Goal: Navigation & Orientation: Find specific page/section

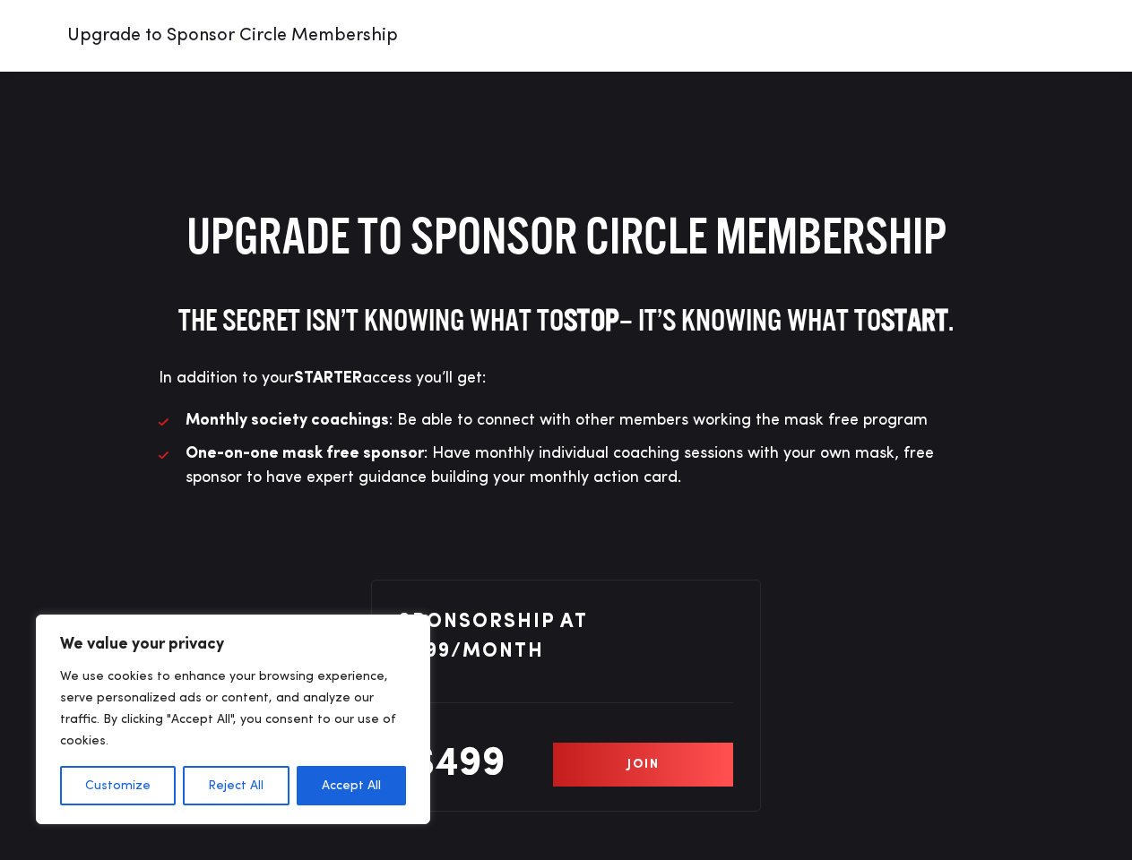
click at [565, 430] on li "Monthly society coachings : Be able to connect with other members working the m…" at bounding box center [566, 421] width 815 height 24
click at [117, 786] on button "Customize" at bounding box center [118, 785] width 116 height 39
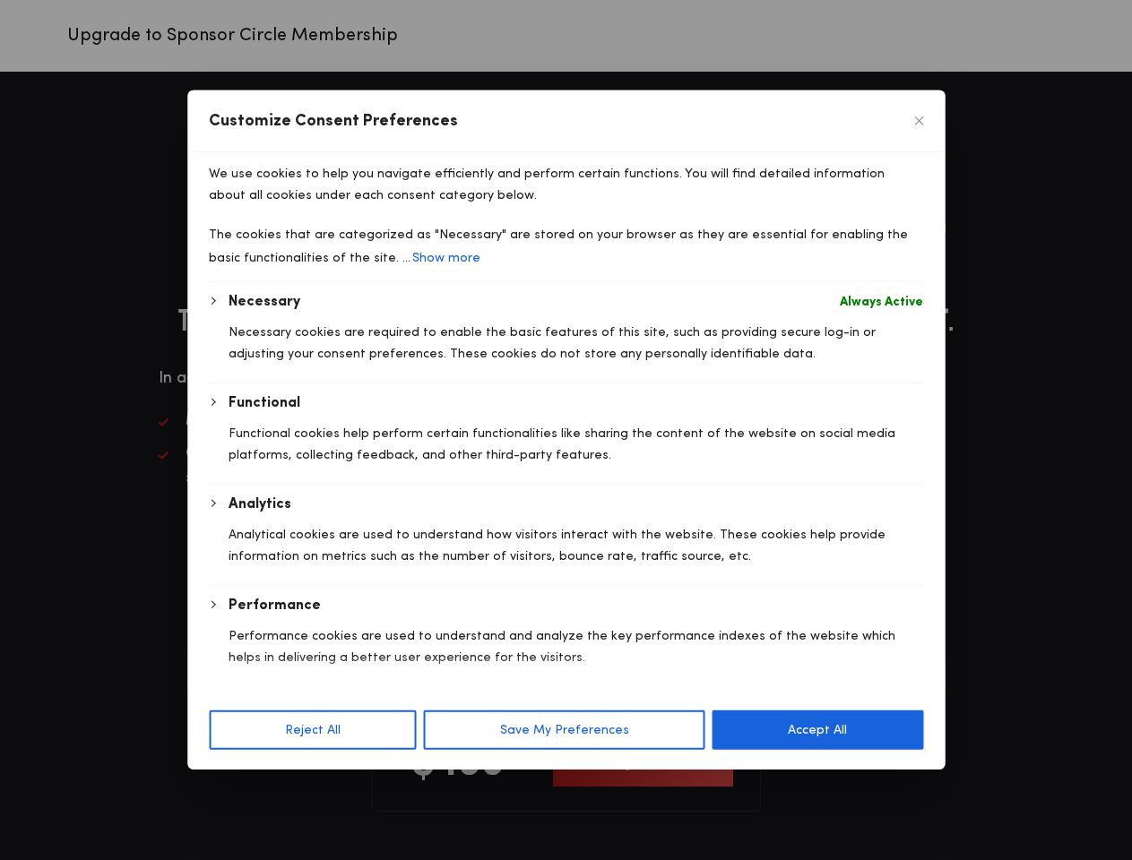
click at [235, 152] on div "Customize Consent Preferences" at bounding box center [565, 122] width 757 height 62
click at [351, 206] on p "We use cookies to help you navigate efficiently and perform certain functions. …" at bounding box center [566, 184] width 714 height 43
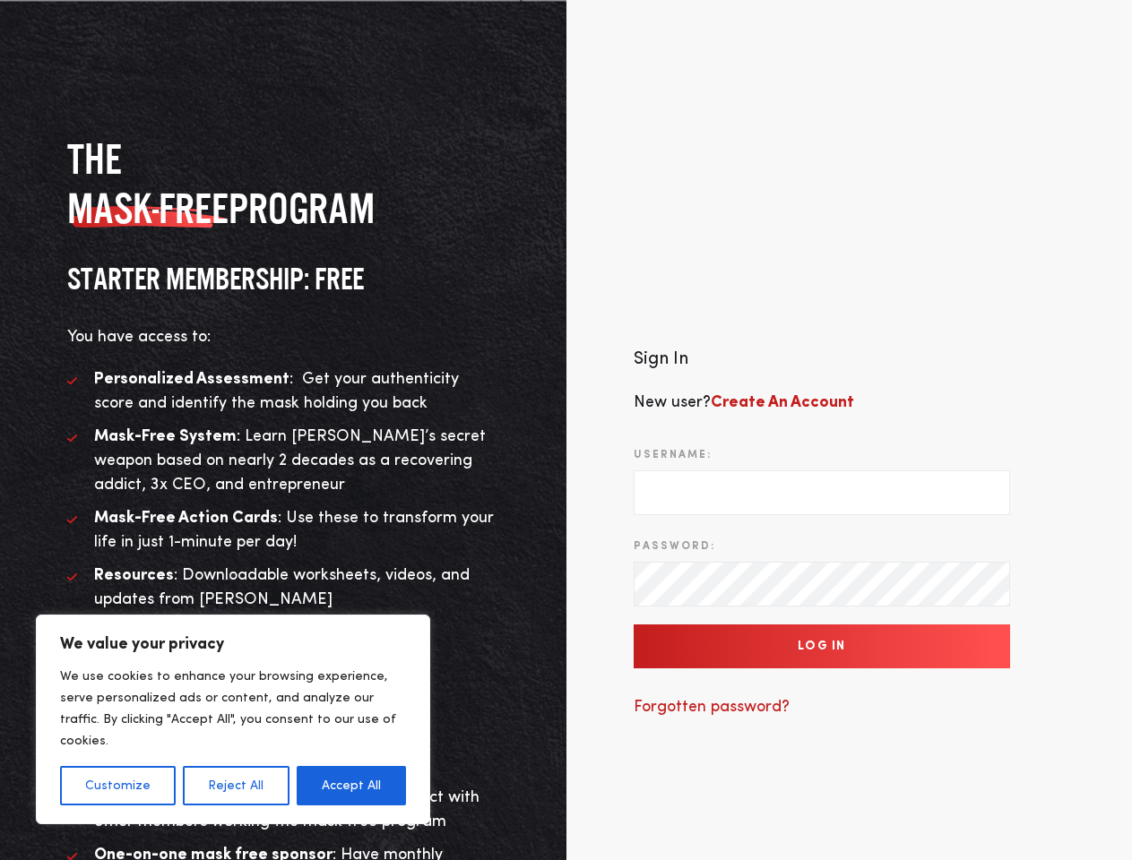
click at [566, 430] on div "Sign In New user? Create An Account Username: Password: Log In Forgotten passwo…" at bounding box center [849, 541] width 566 height 660
click at [117, 786] on button "Customize" at bounding box center [118, 785] width 116 height 39
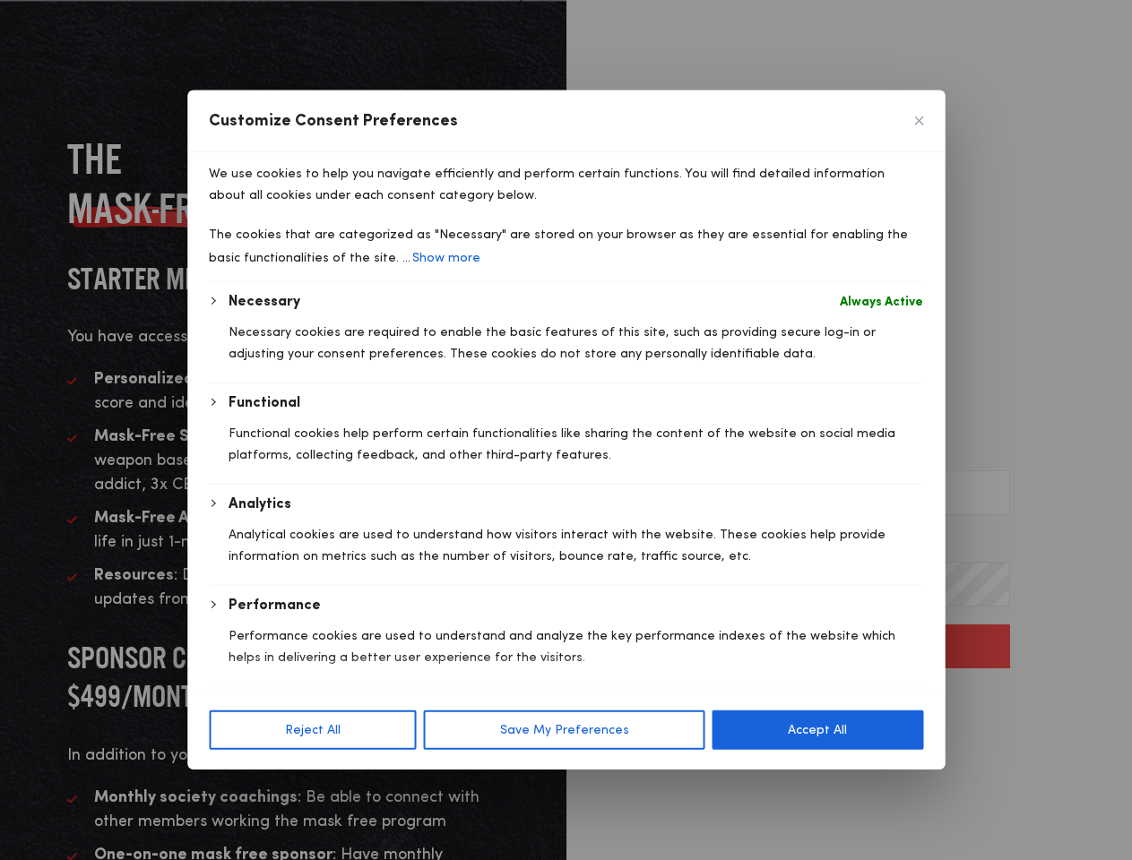
click at [235, 786] on body "We value your privacy We use cookies to enhance your browsing experience, serve…" at bounding box center [566, 541] width 1132 height 1083
click at [351, 770] on div "Customize Consent Preferences We use cookies to help you navigate efficiently a…" at bounding box center [565, 430] width 757 height 679
click at [822, 617] on div "Performance" at bounding box center [576, 606] width 694 height 22
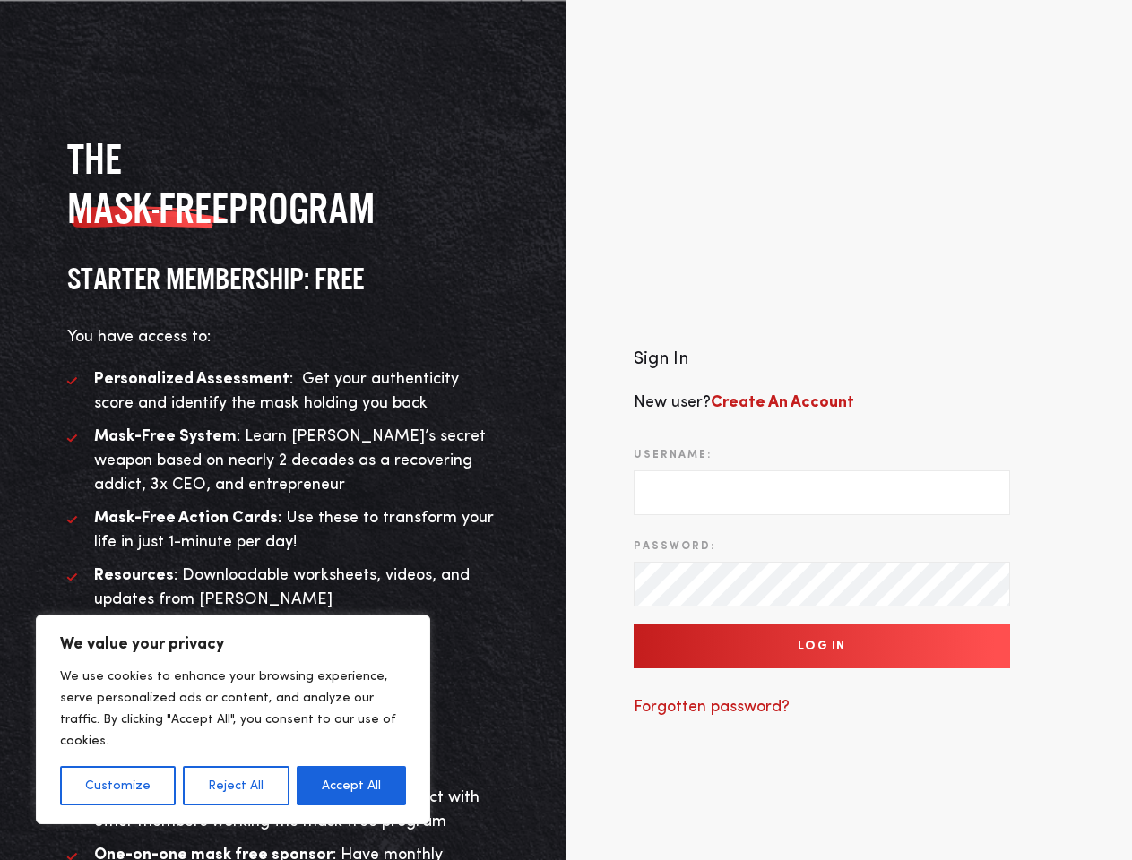
click at [566, 430] on div "Sign In New user? Create An Account Username: Password: Log In Forgotten passwo…" at bounding box center [849, 541] width 566 height 660
click at [117, 786] on button "Customize" at bounding box center [118, 785] width 116 height 39
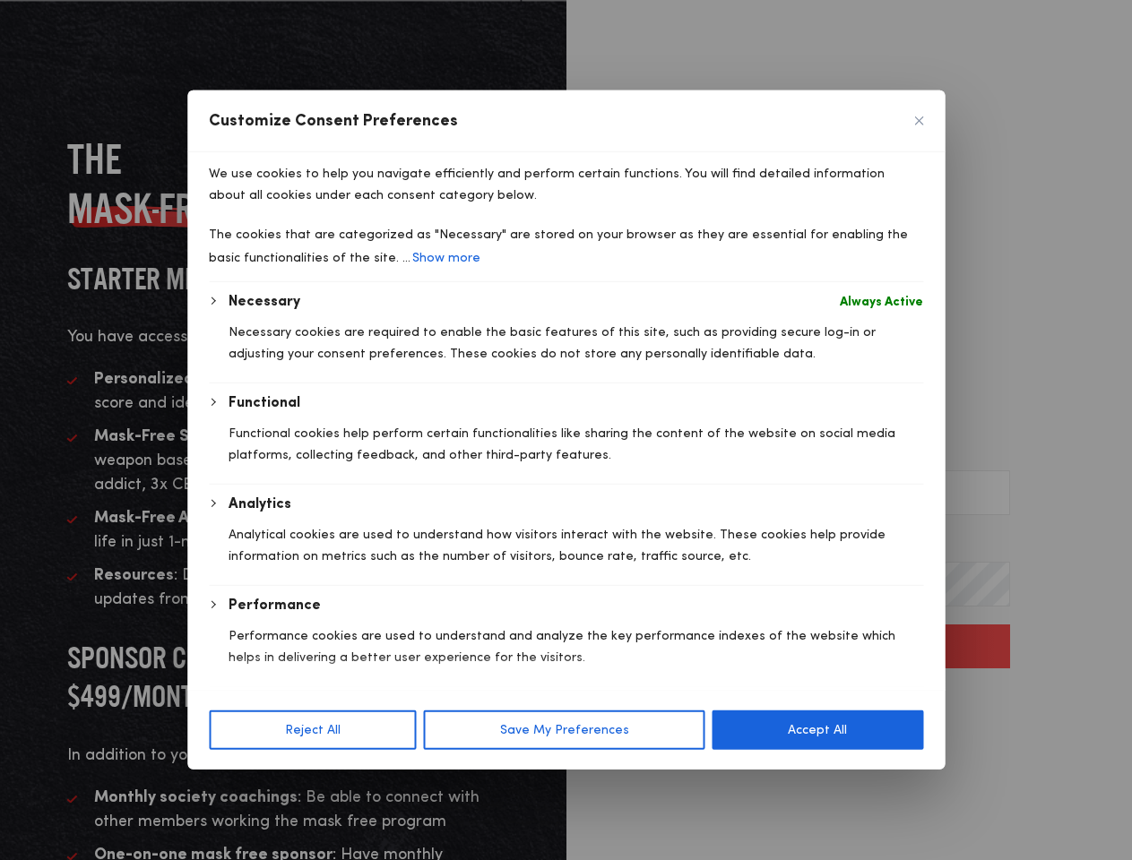
click at [235, 786] on div "Necessary Always Active Necessary cookies are required to enable the basic feat…" at bounding box center [566, 539] width 714 height 496
click at [351, 770] on div "Customize Consent Preferences We use cookies to help you navigate efficiently a…" at bounding box center [565, 430] width 757 height 679
click at [822, 647] on p "Performance cookies are used to understand and analyze the key performance inde…" at bounding box center [576, 646] width 694 height 43
